Goal: Information Seeking & Learning: Learn about a topic

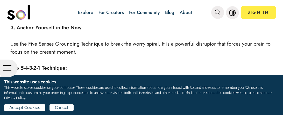
scroll to position [643, 0]
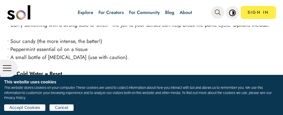
scroll to position [767, 0]
click at [10, 53] on li "A small bottle of smelling salts (use with caution)." at bounding box center [141, 57] width 263 height 8
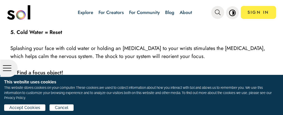
click at [3, 48] on div "ANXIOUS MAR 21, 2024 10 MINS READ Panic Attacks: Break the Cycle, Reclaim Your …" at bounding box center [141, 45] width 283 height 1654
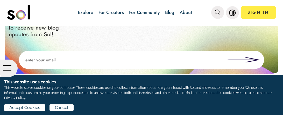
scroll to position [1249, 0]
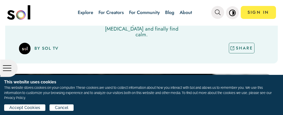
scroll to position [0, 0]
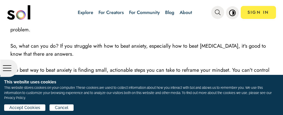
scroll to position [381, 0]
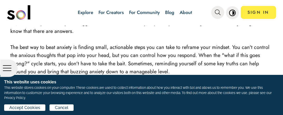
click at [16, 60] on span "The best way to beat anxiety is finding small, actionable steps you can take to…" at bounding box center [139, 60] width 259 height 32
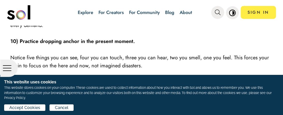
scroll to position [819, 0]
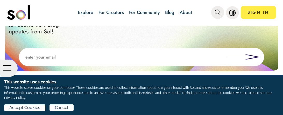
scroll to position [975, 0]
